Goal: Obtain resource: Obtain resource

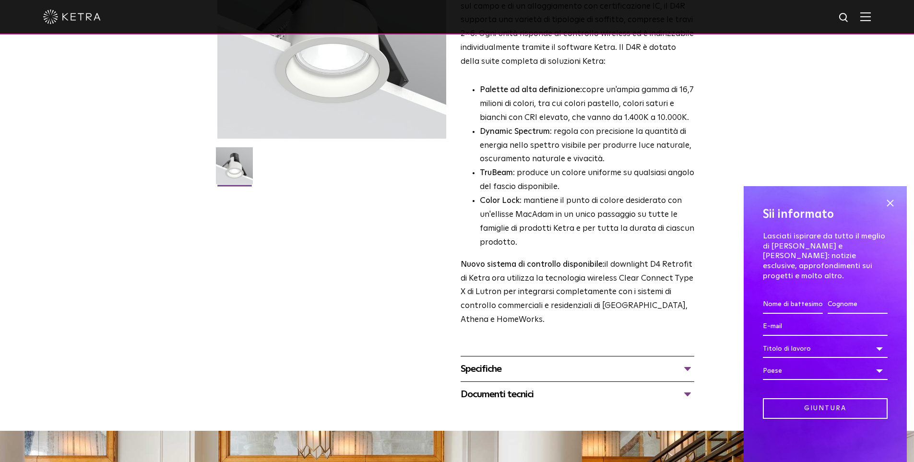
scroll to position [215, 0]
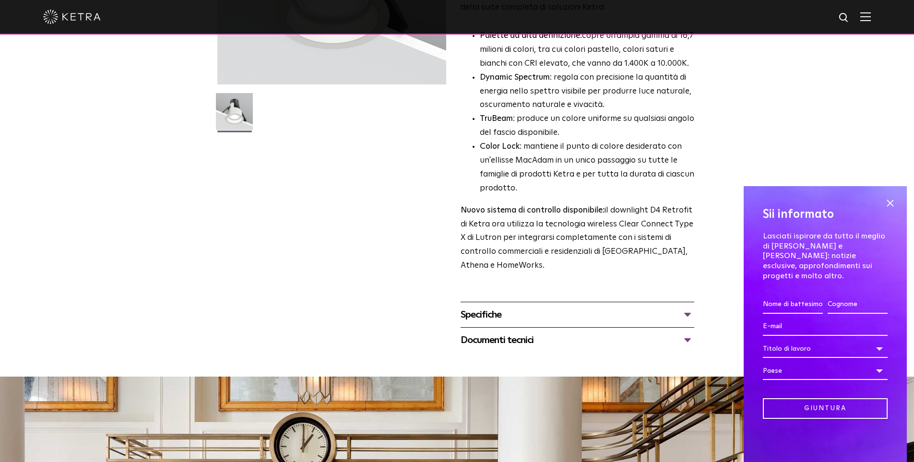
click at [687, 338] on div "Documenti tecnici" at bounding box center [578, 340] width 234 height 15
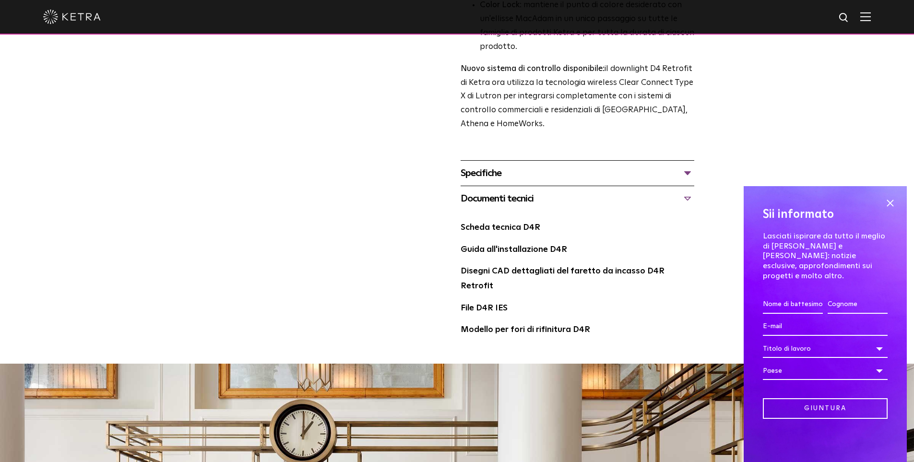
scroll to position [359, 0]
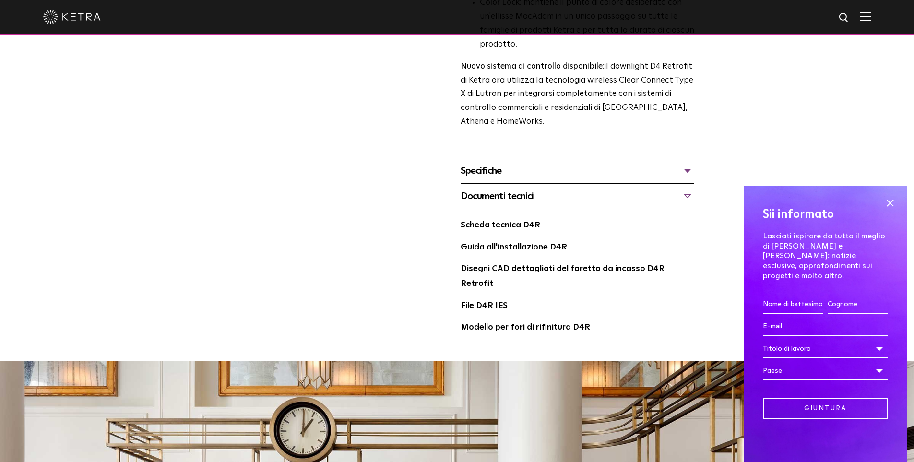
click at [495, 171] on font "Specifiche" at bounding box center [481, 171] width 41 height 10
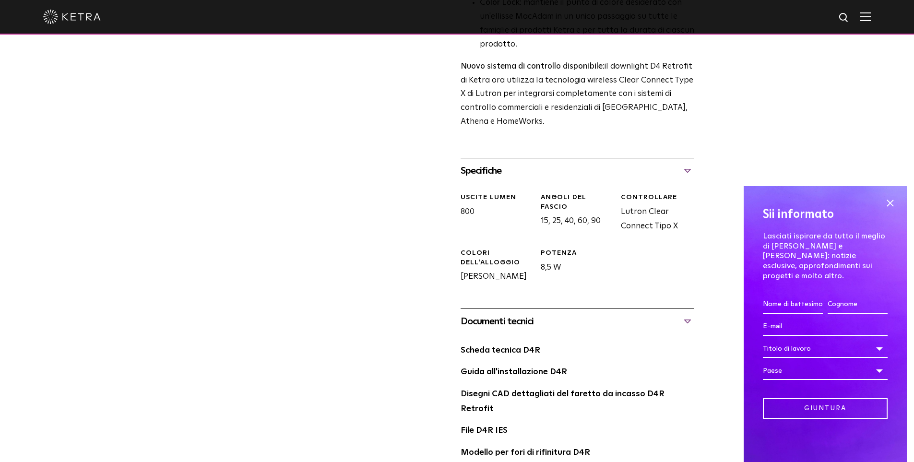
click at [781, 305] on input "First name *" at bounding box center [793, 305] width 60 height 18
type input "[PERSON_NAME]"
type input "caddeo"
type input "[EMAIL_ADDRESS][DOMAIN_NAME]"
select select "[GEOGRAPHIC_DATA]"
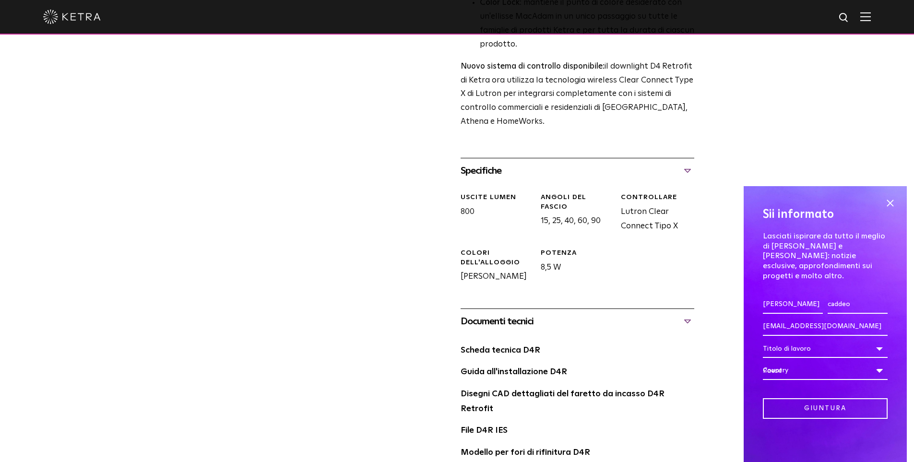
drag, startPoint x: 778, startPoint y: 370, endPoint x: 773, endPoint y: 370, distance: 5.8
click at [777, 369] on font "Paese" at bounding box center [772, 371] width 19 height 7
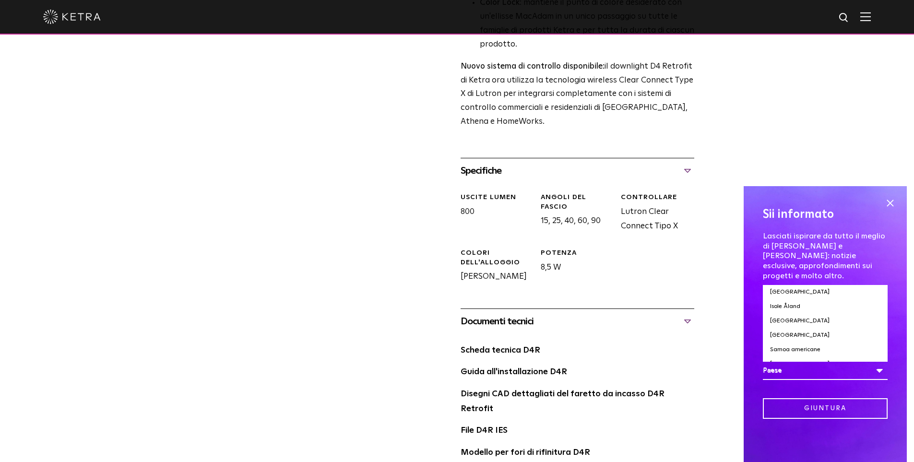
click at [697, 439] on div "Faretto retrofit D4R Disponibilità: Commerciale e residenziale Il downlight ret…" at bounding box center [457, 87] width 480 height 751
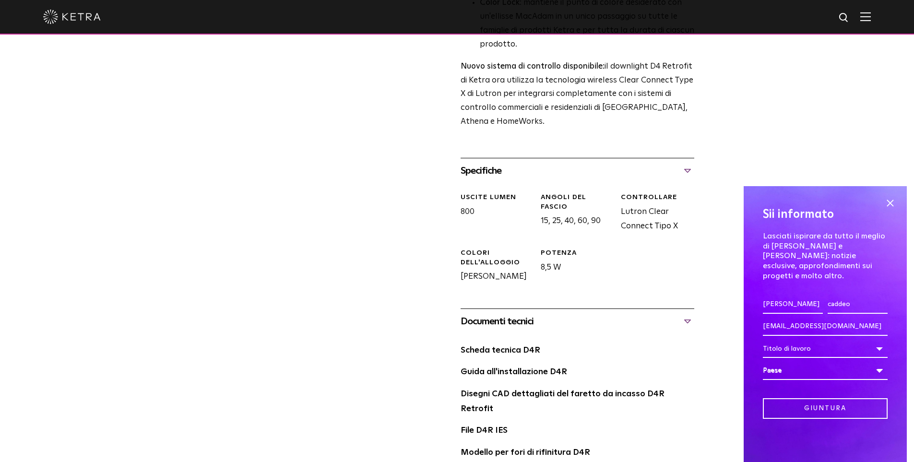
click at [879, 348] on div "Titolo di lavoro" at bounding box center [825, 349] width 125 height 18
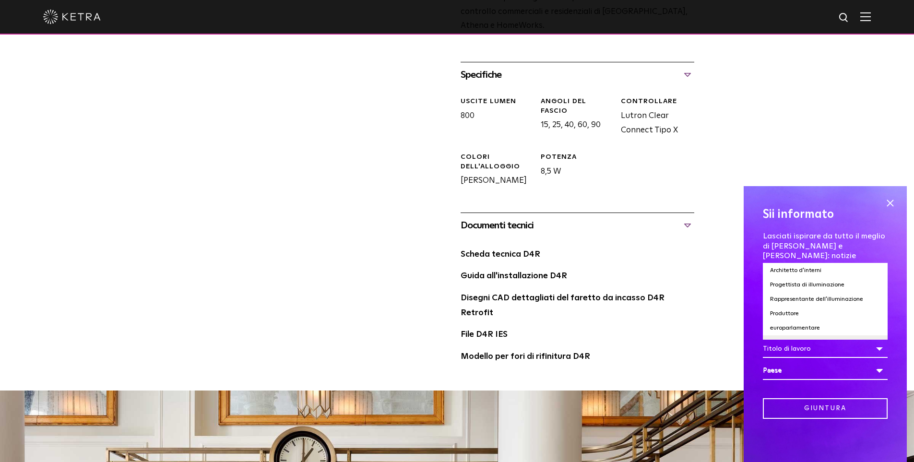
scroll to position [41, 0]
click at [786, 301] on font "Progettista di illuminazione" at bounding box center [807, 302] width 74 height 6
select select "Lighting Designer"
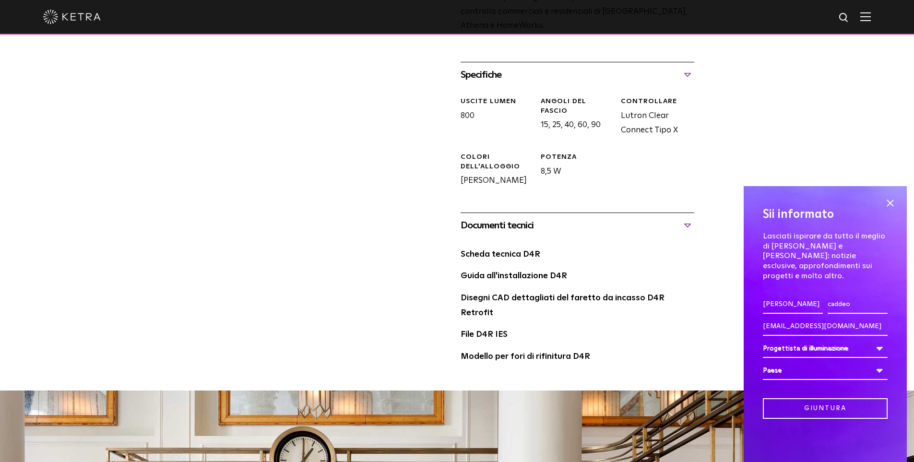
click at [874, 372] on div "Paese" at bounding box center [825, 371] width 125 height 18
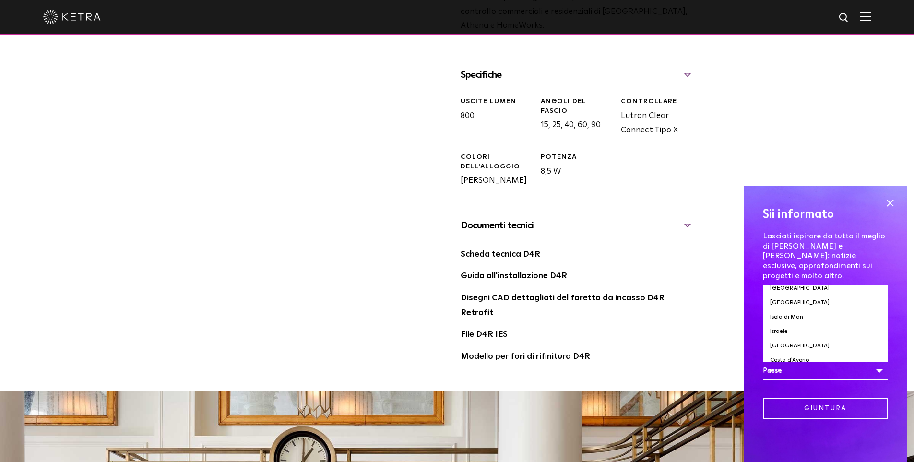
scroll to position [1488, 0]
click at [777, 328] on font "[GEOGRAPHIC_DATA]" at bounding box center [800, 331] width 60 height 6
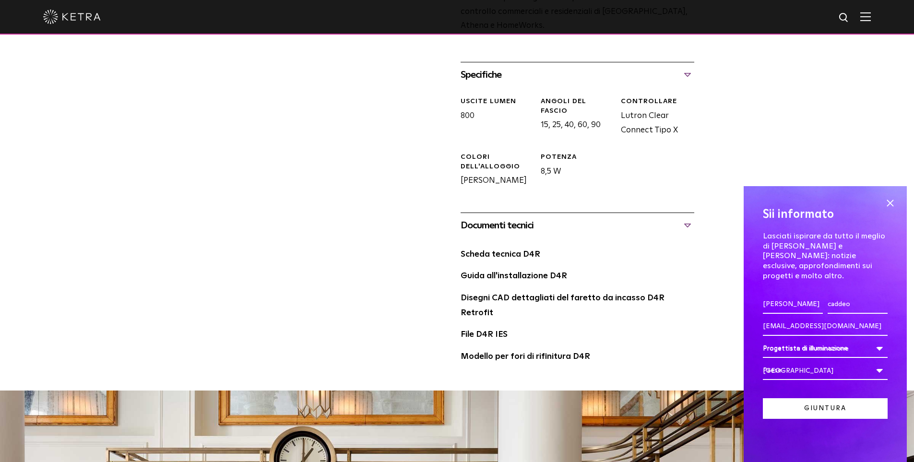
click at [826, 407] on input "Giuntura" at bounding box center [825, 408] width 125 height 21
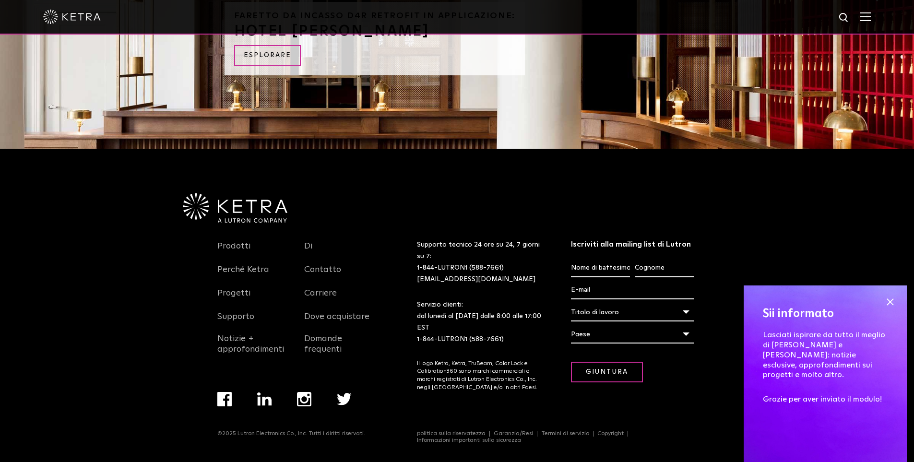
scroll to position [996, 0]
click at [238, 290] on font "Progetti" at bounding box center [233, 293] width 33 height 9
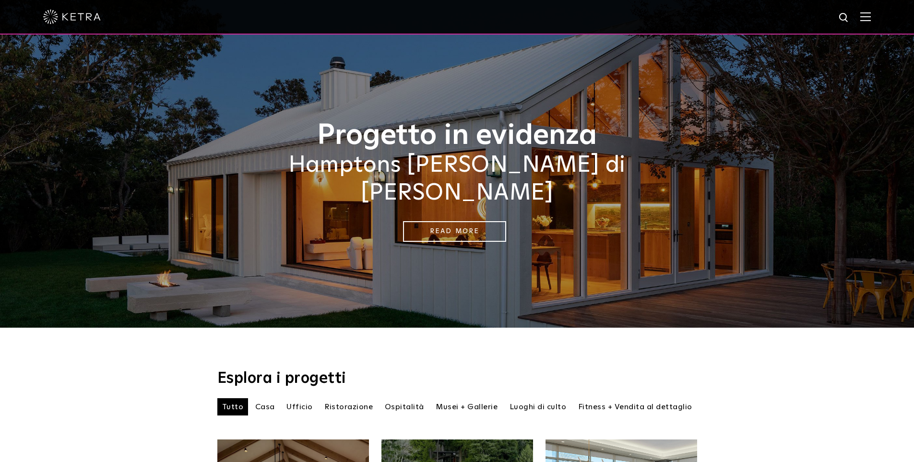
select select "Lighting Designer"
select select "[GEOGRAPHIC_DATA]"
select select "Lighting Designer"
select select "[GEOGRAPHIC_DATA]"
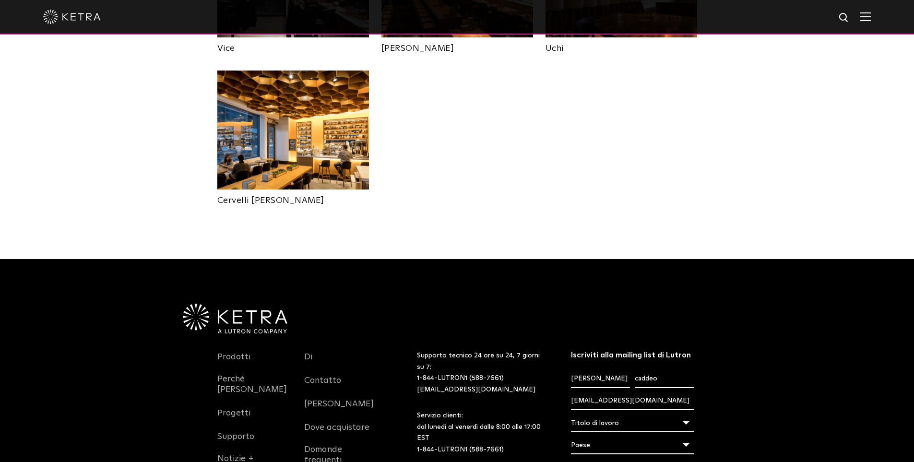
scroll to position [2153, 0]
